Goal: Transaction & Acquisition: Purchase product/service

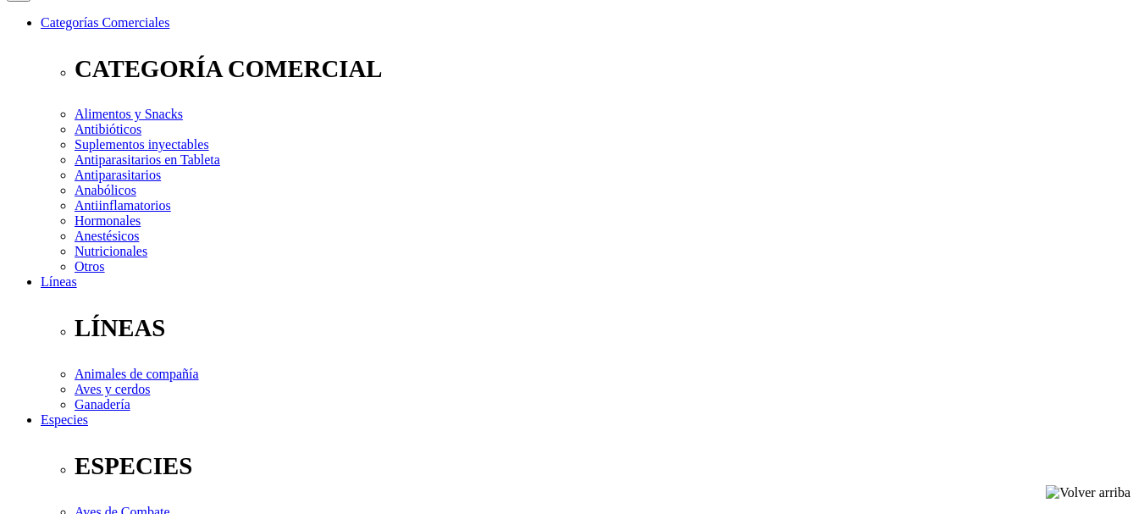
scroll to position [254, 0]
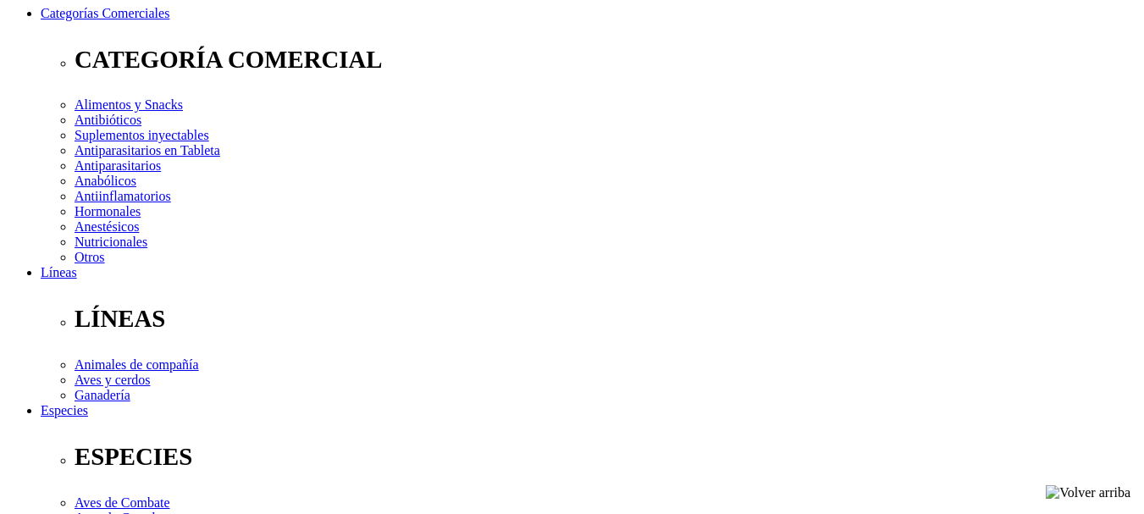
select select "5"
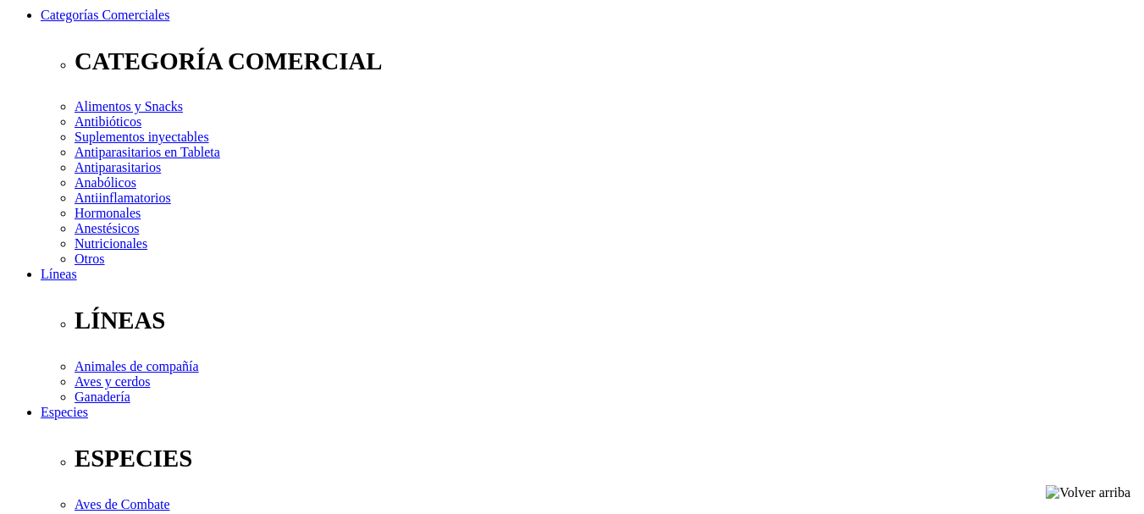
scroll to position [203, 0]
